Goal: Task Accomplishment & Management: Use online tool/utility

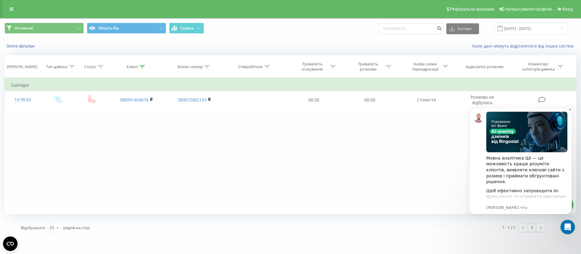
click at [539, 170] on font "Мовна аналітика ШІ — це можливість краще розуміти клієнтів, виявляти ключові са…" at bounding box center [525, 170] width 78 height 28
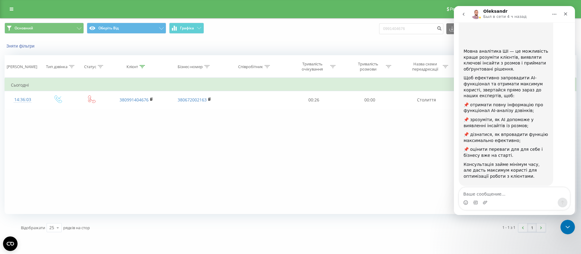
scroll to position [64, 0]
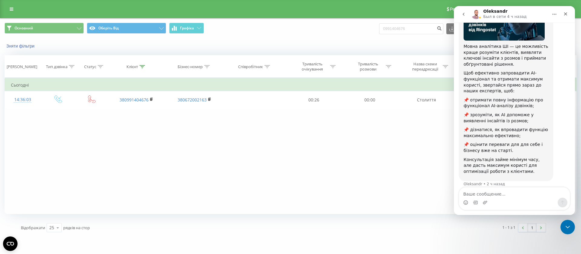
click at [463, 12] on icon "go back" at bounding box center [463, 14] width 5 height 5
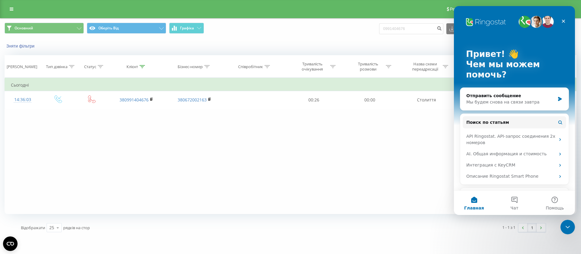
click at [365, 146] on div "Фільтрувати за умовою Дорівнює Введіть значення Скасувати Гаразд Фільтрувати за…" at bounding box center [291, 146] width 572 height 136
click at [425, 136] on div "Фільтрувати за умовою Дорівнює Введіть значення Скасувати Гаразд Фільтрувати за…" at bounding box center [291, 146] width 572 height 136
click at [427, 44] on div "Коли дані можуть відрізнятися від інших систем" at bounding box center [399, 46] width 363 height 6
click at [563, 21] on icon "Закрыть" at bounding box center [563, 21] width 3 height 3
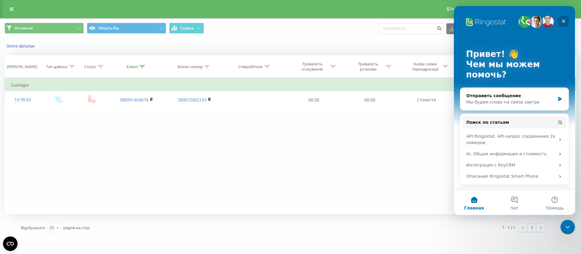
click at [563, 21] on div "Основний Оберіть Від Графіка 0991404676 Експорт .csv .xls .xlsx 20.05.2025 - 20…" at bounding box center [290, 28] width 580 height 20
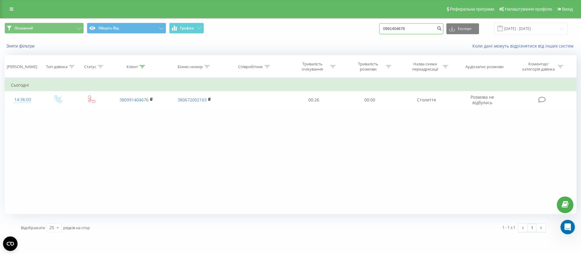
drag, startPoint x: 417, startPoint y: 26, endPoint x: 393, endPoint y: 30, distance: 24.8
click at [393, 30] on input "0991404676" at bounding box center [411, 28] width 64 height 11
type input "0"
type input "4676"
click at [442, 28] on icon "submit" at bounding box center [439, 28] width 5 height 4
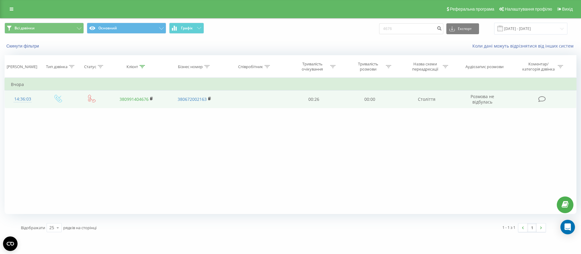
click at [145, 100] on link "380991404676" at bounding box center [134, 99] width 29 height 6
click at [151, 98] on rect at bounding box center [151, 98] width 2 height 3
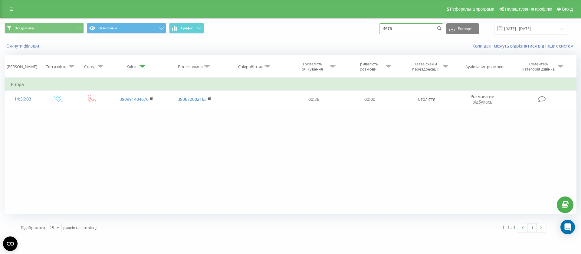
drag, startPoint x: 405, startPoint y: 27, endPoint x: 379, endPoint y: 28, distance: 25.5
click at [379, 28] on div "Всі дзвінки Основний Графік 4676 Експорт .csv .xls .xlsx 21.05.2025 - 21.08.2025" at bounding box center [291, 29] width 572 height 12
paste input "0976605928"
type input "0976605928"
click at [442, 27] on icon "submit" at bounding box center [439, 28] width 5 height 4
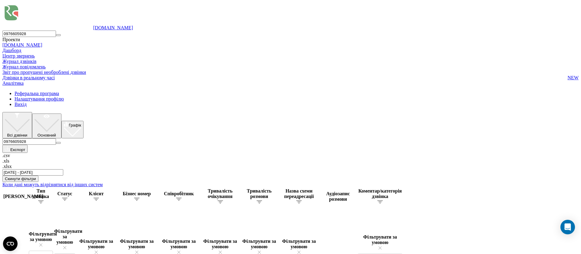
click at [56, 138] on input "0976605928" at bounding box center [29, 141] width 54 height 6
drag, startPoint x: 420, startPoint y: 26, endPoint x: 379, endPoint y: 26, distance: 40.2
click at [379, 112] on div "Всі дзвінки Основний Графік 0976605928 Експорт .csv .xls .xlsx [DATE] - [DATE]" at bounding box center [290, 144] width 576 height 64
paste input "682209290"
type input "0682209290"
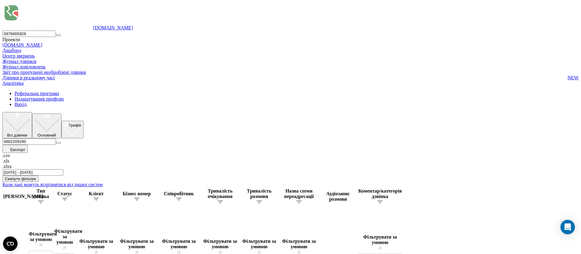
click at [58, 143] on icon "submit" at bounding box center [58, 143] width 0 height 0
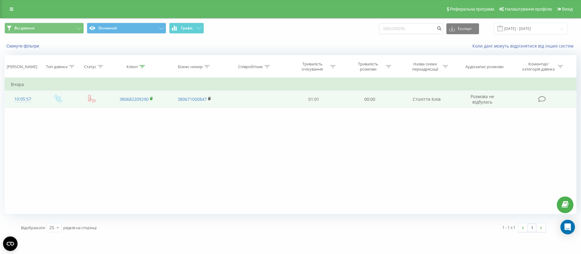
click at [152, 97] on icon at bounding box center [151, 98] width 2 height 3
click at [541, 98] on icon at bounding box center [542, 99] width 8 height 6
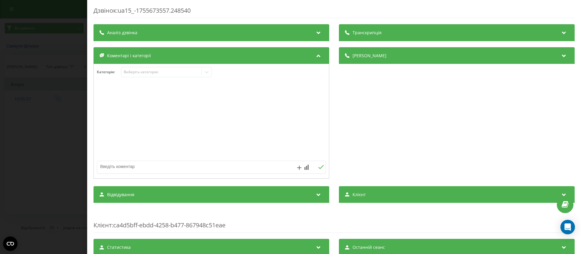
click at [132, 168] on textarea at bounding box center [188, 166] width 183 height 11
type textarea "передано на київ."
click at [318, 166] on icon at bounding box center [321, 167] width 6 height 4
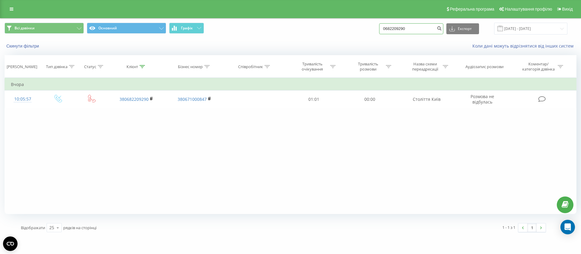
drag, startPoint x: 426, startPoint y: 27, endPoint x: 382, endPoint y: 24, distance: 44.3
click at [382, 24] on div "Всі дзвінки Основний Графік 0682209290 Експорт .csv .xls .xlsx 21.05.2025 - 21.…" at bounding box center [291, 29] width 572 height 12
paste input "939229296"
type input "0939229296"
click at [442, 27] on icon "submit" at bounding box center [439, 28] width 5 height 4
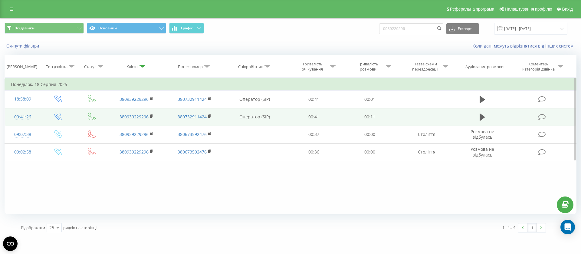
click at [477, 116] on td at bounding box center [483, 117] width 54 height 18
click at [481, 117] on icon at bounding box center [482, 116] width 5 height 7
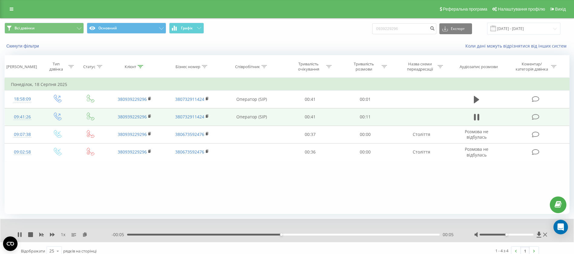
click at [401, 190] on div "Фільтрувати за умовою Дорівнює Введіть значення Скасувати OK Фільтрувати за умо…" at bounding box center [287, 146] width 565 height 136
click at [480, 117] on button at bounding box center [476, 117] width 9 height 9
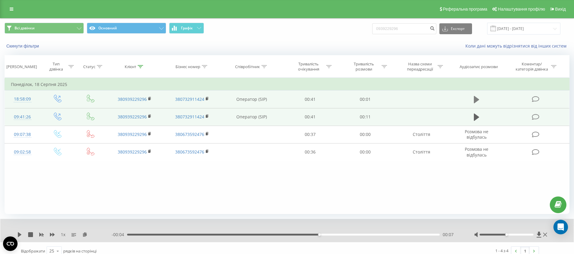
click at [476, 100] on icon at bounding box center [476, 99] width 5 height 7
click at [476, 100] on icon at bounding box center [476, 99] width 5 height 8
